Goal: Check status: Check status

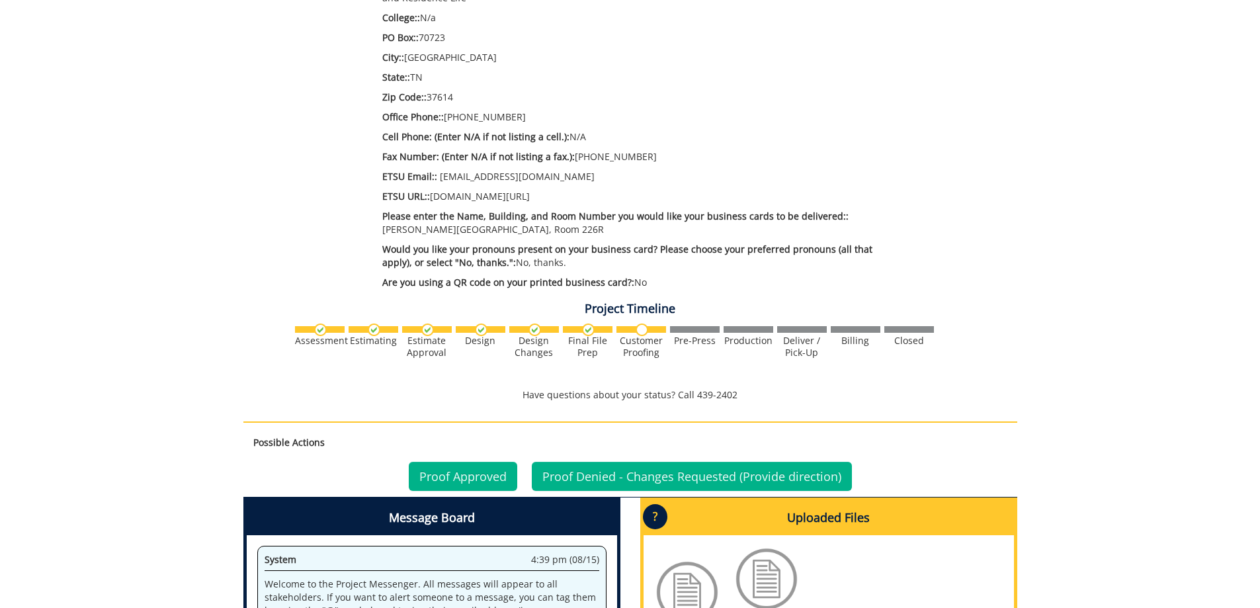
scroll to position [529, 0]
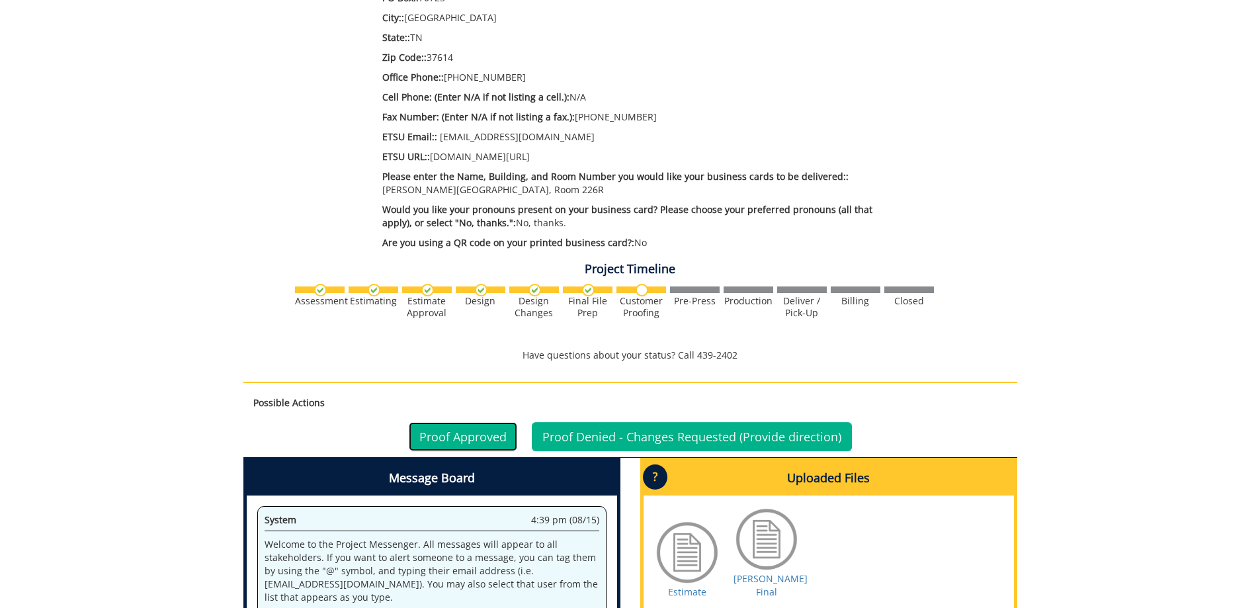
click at [484, 427] on link "Proof Approved" at bounding box center [463, 436] width 108 height 29
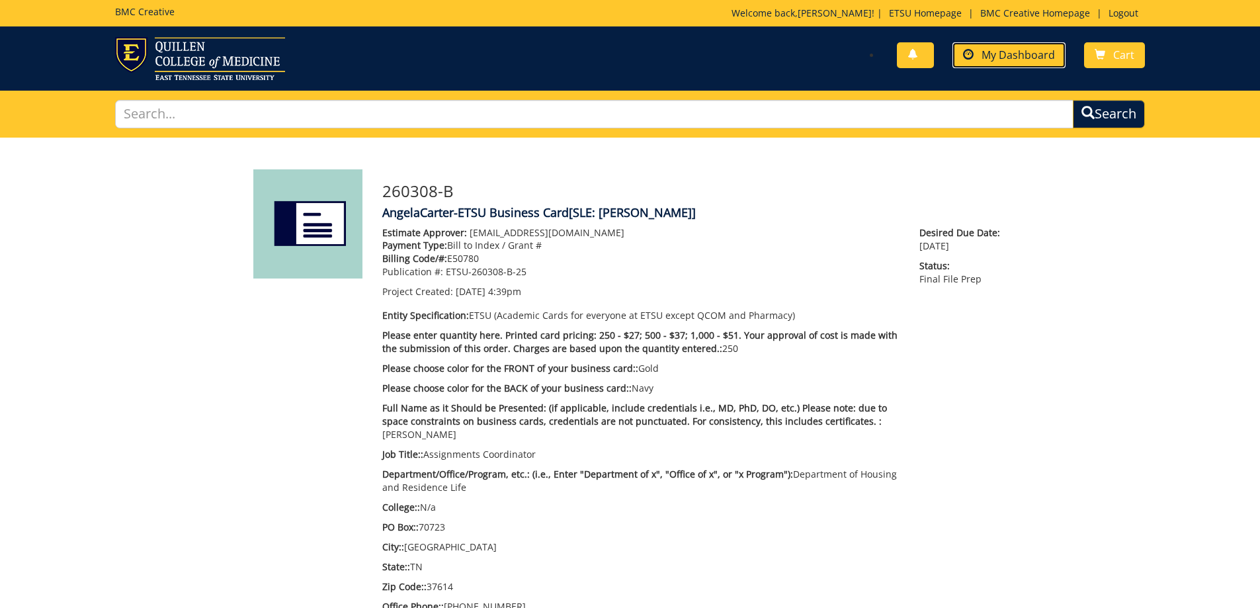
click at [971, 58] on span at bounding box center [968, 55] width 11 height 11
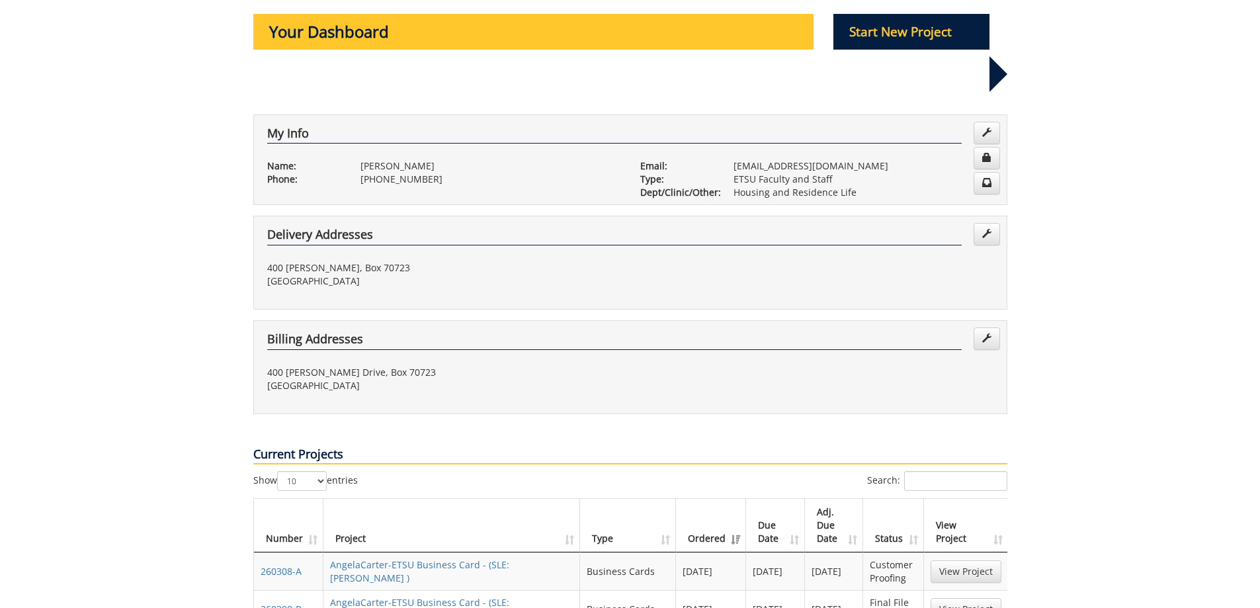
scroll to position [331, 0]
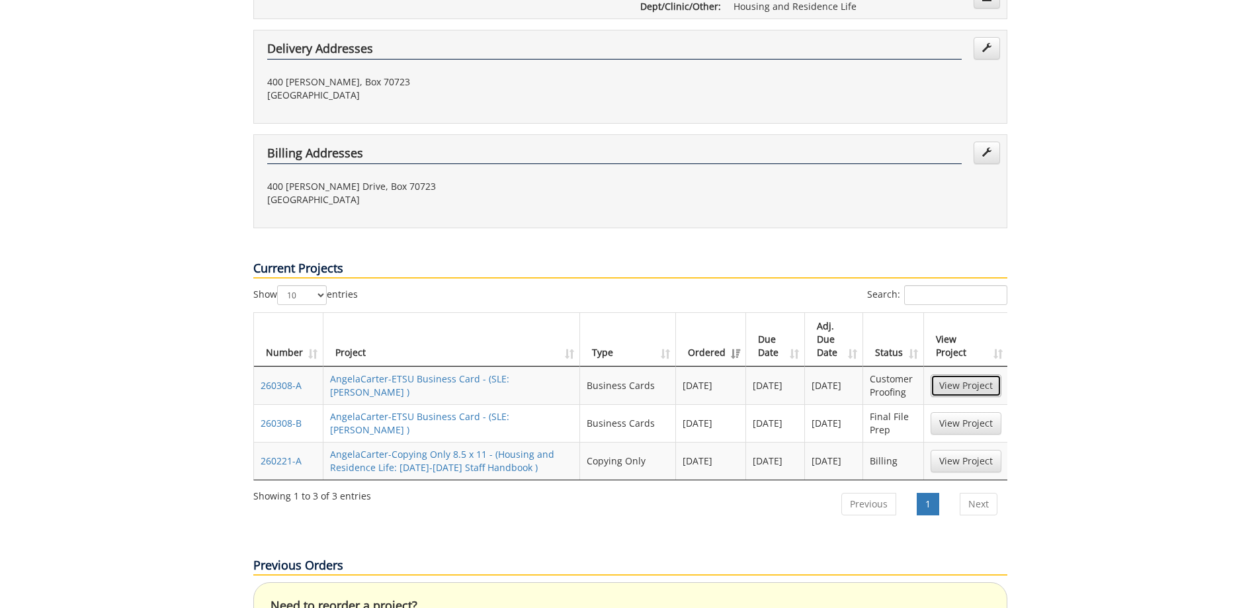
click at [966, 374] on link "View Project" at bounding box center [966, 385] width 71 height 22
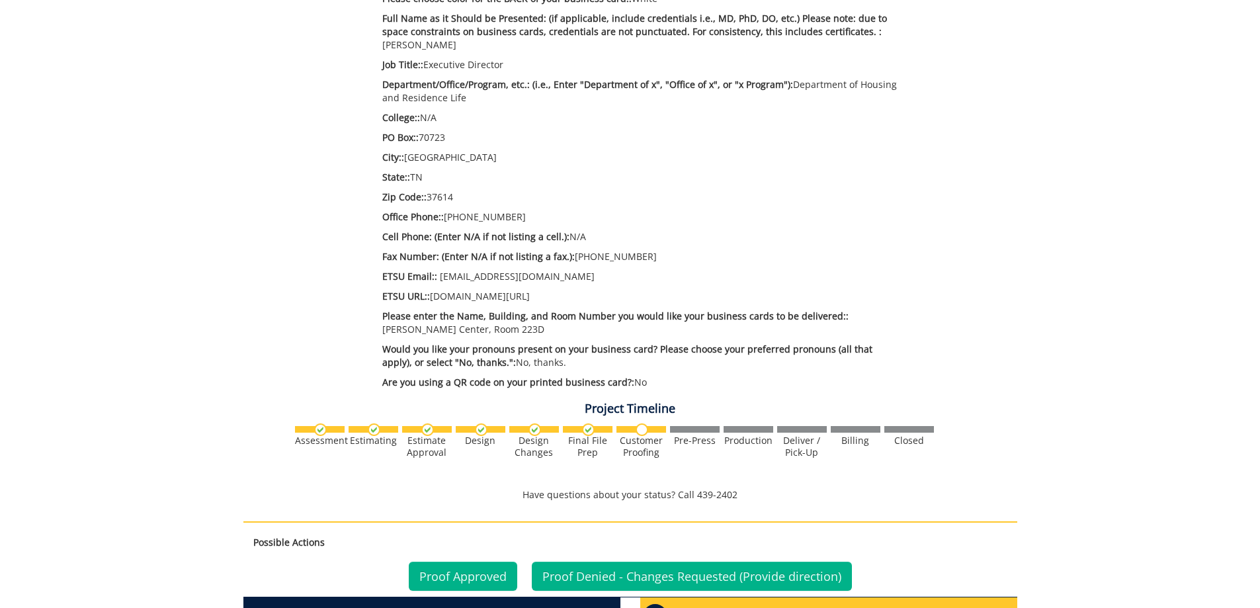
scroll to position [463, 0]
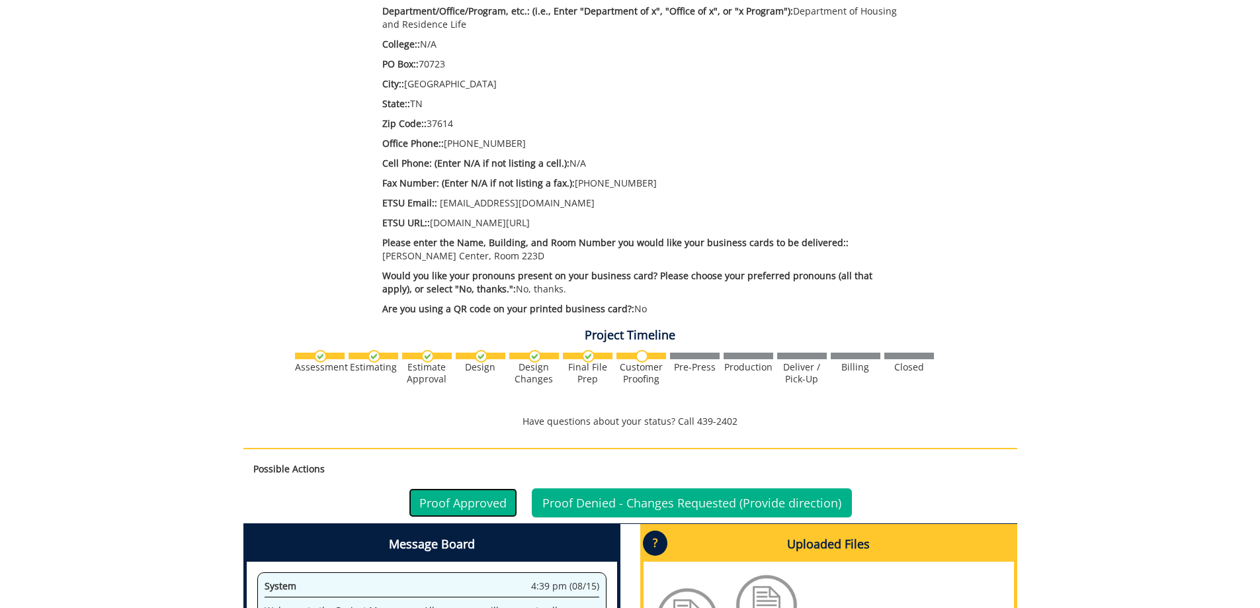
click at [503, 498] on link "Proof Approved" at bounding box center [463, 502] width 108 height 29
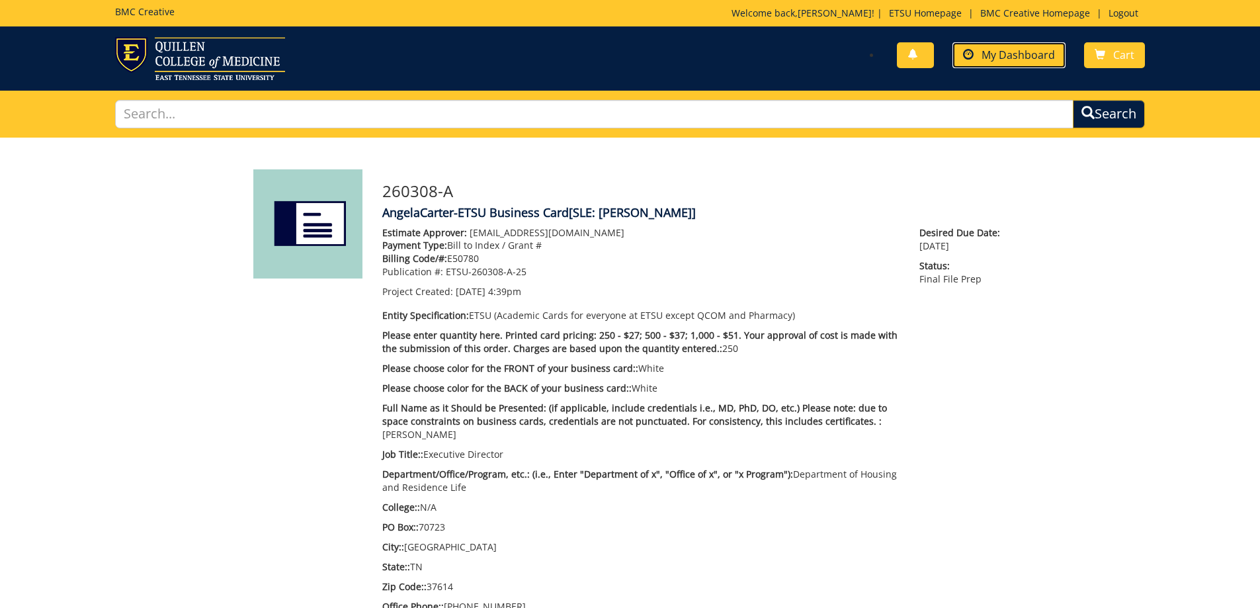
click at [1006, 56] on span "My Dashboard" at bounding box center [1018, 55] width 73 height 15
